Goal: Find specific page/section: Find specific page/section

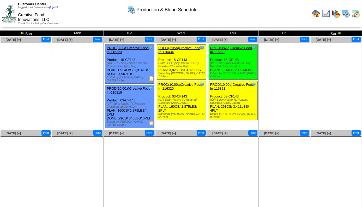
click at [356, 12] on img at bounding box center [356, 13] width 8 height 8
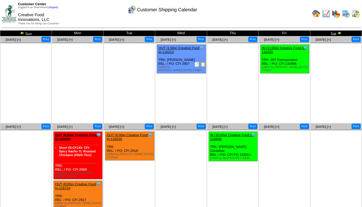
click at [202, 63] on img at bounding box center [203, 64] width 5 height 5
click at [346, 13] on img at bounding box center [346, 13] width 8 height 8
